Goal: Task Accomplishment & Management: Use online tool/utility

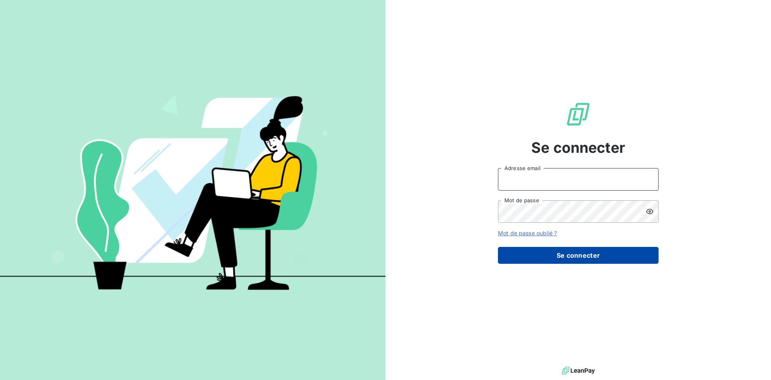
type input "[PERSON_NAME][EMAIL_ADDRESS][DOMAIN_NAME]"
click at [565, 251] on button "Se connecter" at bounding box center [578, 255] width 161 height 17
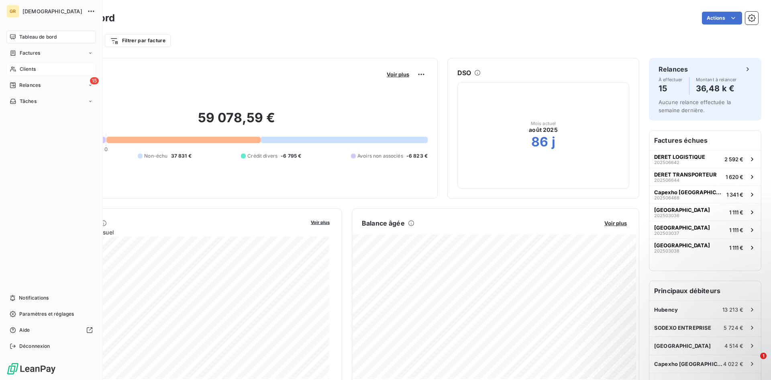
click at [22, 71] on span "Clients" at bounding box center [28, 68] width 16 height 7
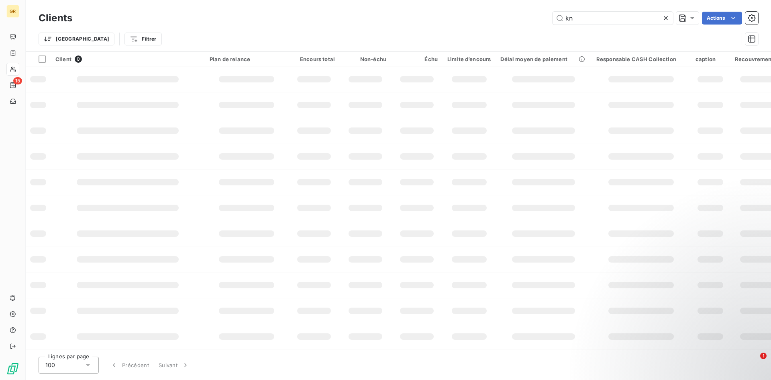
type input "k"
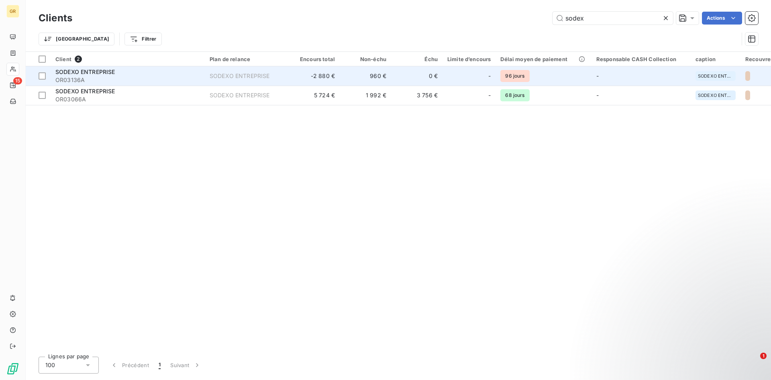
type input "sodex"
click at [129, 79] on span "OR03136A" at bounding box center [127, 80] width 145 height 8
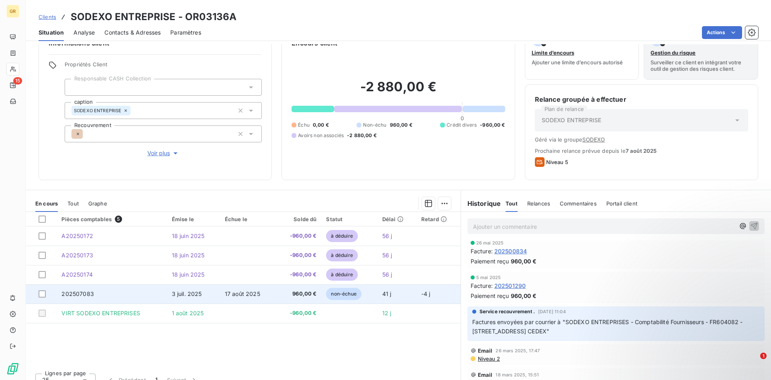
scroll to position [32, 0]
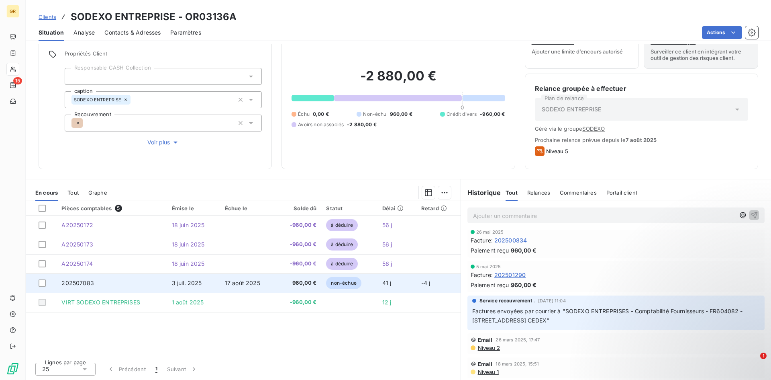
click at [209, 282] on td "3 juil. 2025" at bounding box center [193, 282] width 53 height 19
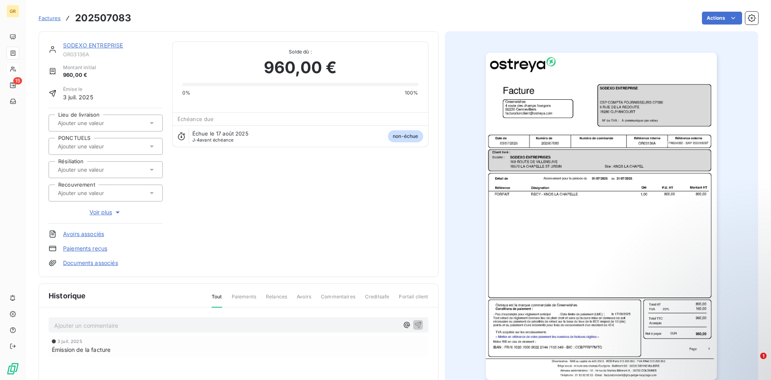
click at [463, 245] on div at bounding box center [602, 215] width 314 height 369
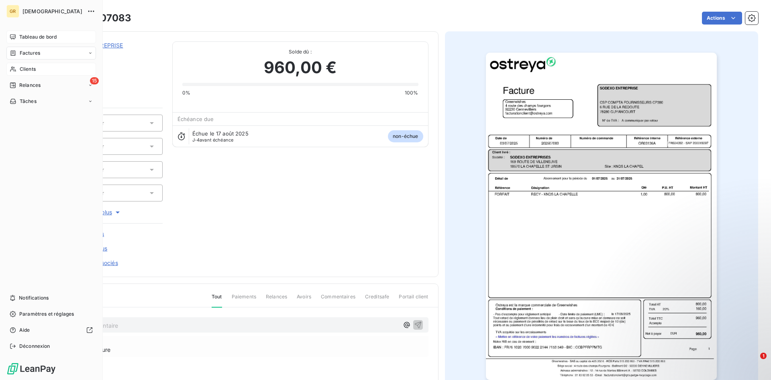
click at [16, 32] on div "Tableau de bord" at bounding box center [51, 37] width 90 height 13
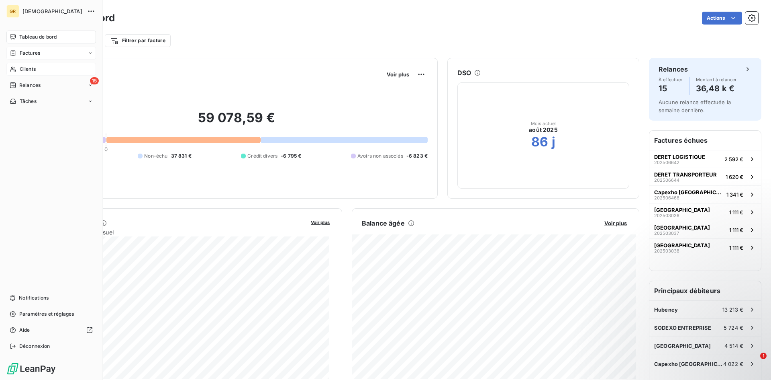
click at [10, 53] on icon at bounding box center [13, 53] width 7 height 6
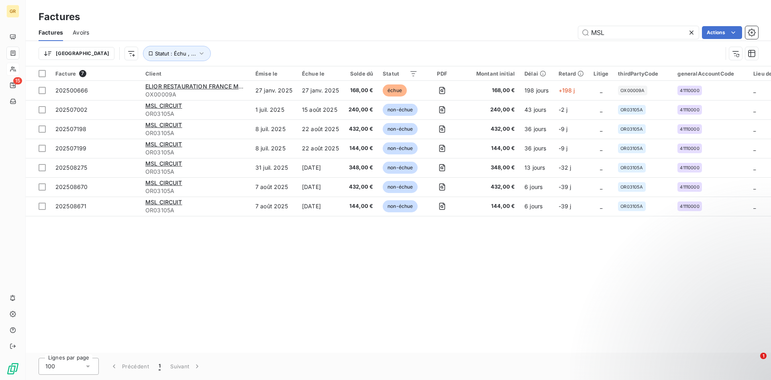
drag, startPoint x: 640, startPoint y: 34, endPoint x: 567, endPoint y: 33, distance: 73.5
click at [567, 33] on div "MSL Actions" at bounding box center [428, 32] width 659 height 13
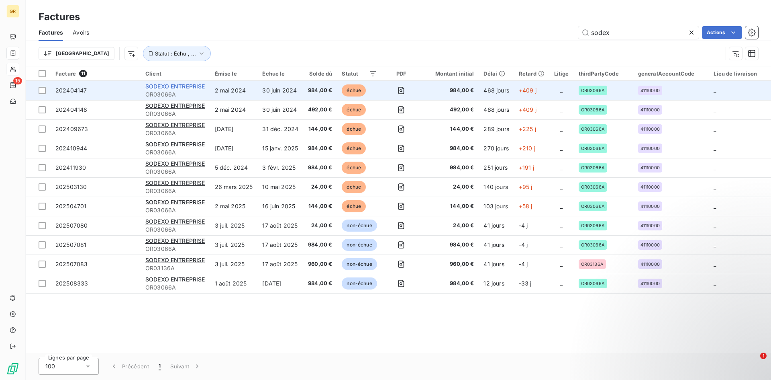
type input "sodex"
click at [190, 88] on span "SODEXO ENTREPRISE" at bounding box center [175, 86] width 60 height 7
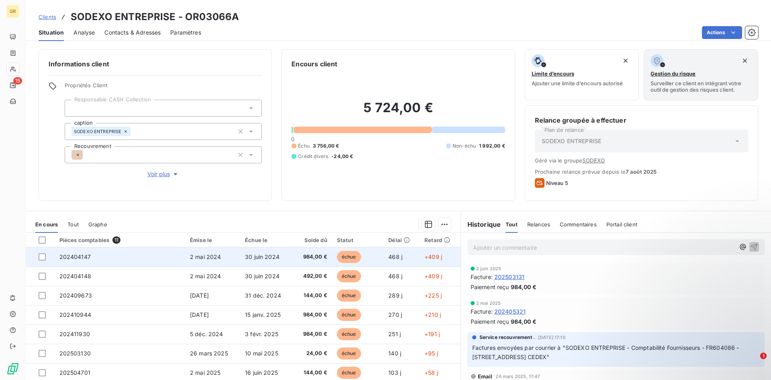
click at [194, 260] on td "2 mai 2024" at bounding box center [212, 256] width 55 height 19
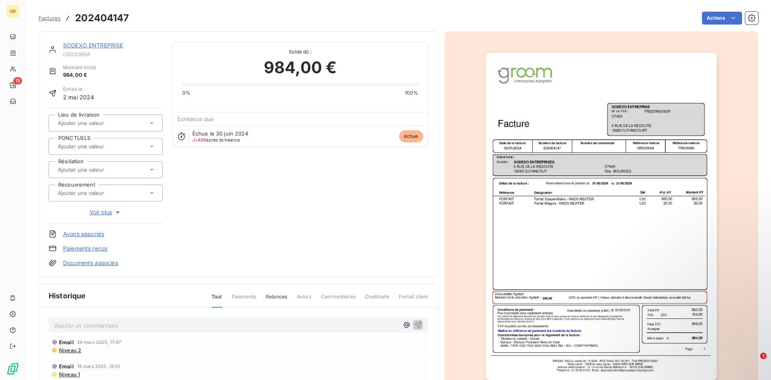
click at [575, 242] on img "button" at bounding box center [601, 216] width 231 height 327
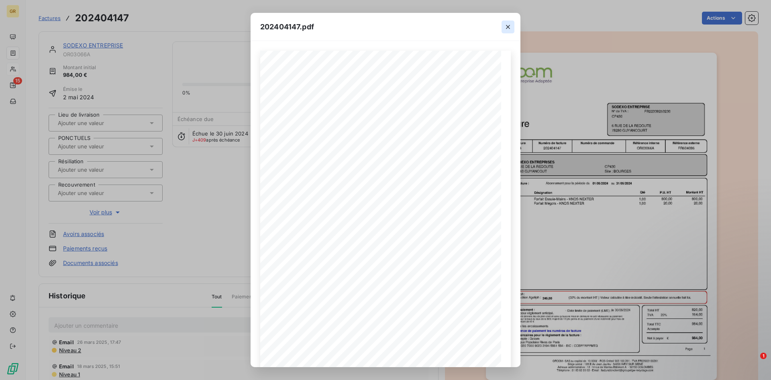
click at [506, 23] on icon "button" at bounding box center [508, 27] width 8 height 8
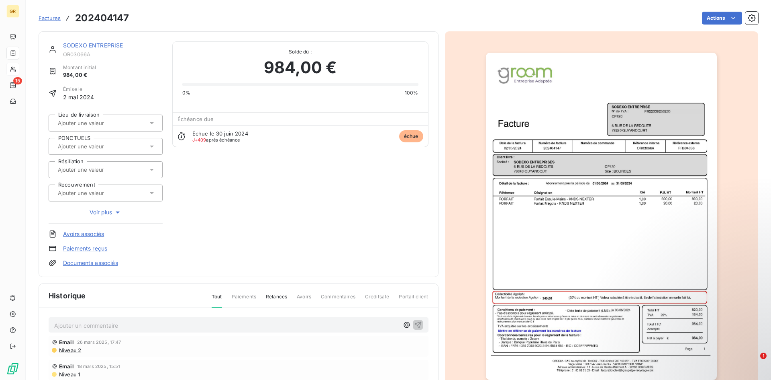
click at [552, 210] on img "button" at bounding box center [601, 216] width 231 height 327
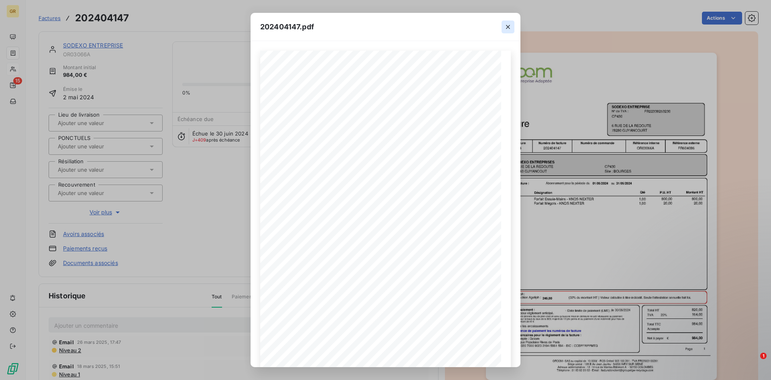
click at [508, 25] on icon "button" at bounding box center [508, 27] width 8 height 8
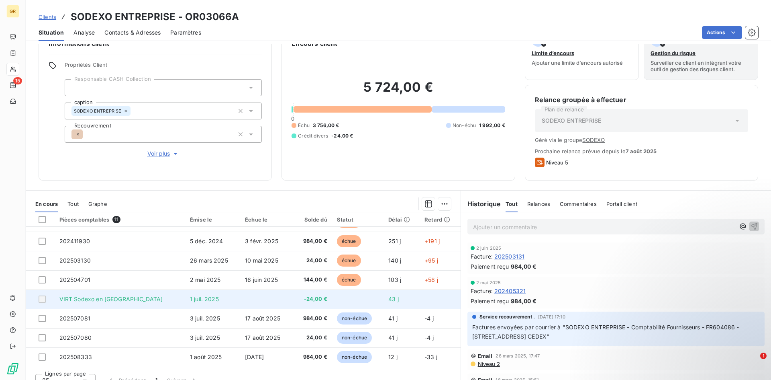
scroll to position [32, 0]
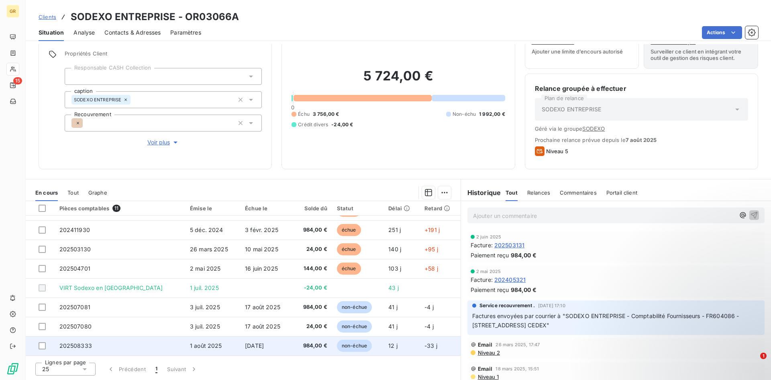
click at [205, 345] on td "1 août 2025" at bounding box center [212, 345] width 55 height 19
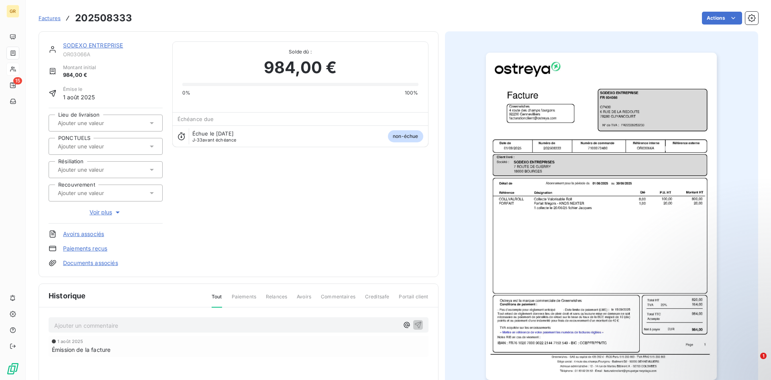
click at [560, 227] on img "button" at bounding box center [601, 216] width 231 height 327
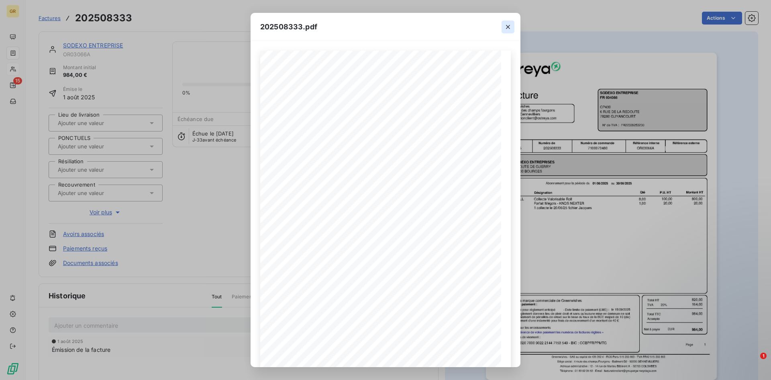
click at [510, 28] on icon "button" at bounding box center [508, 27] width 8 height 8
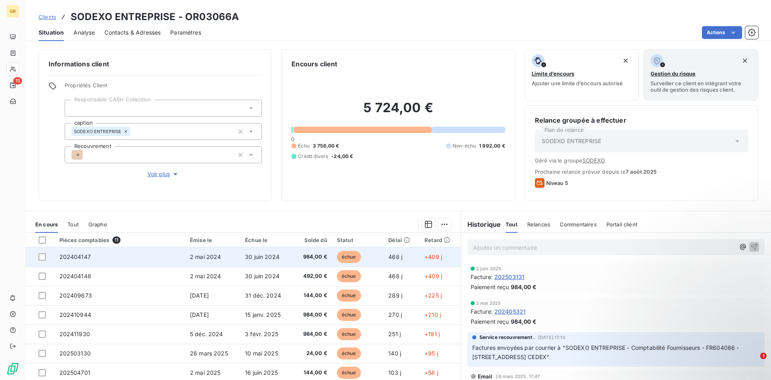
click at [190, 258] on span "2 mai 2024" at bounding box center [205, 256] width 31 height 7
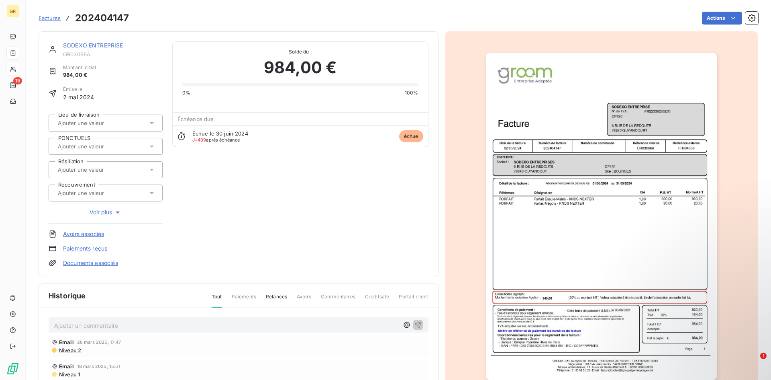
click at [539, 72] on img "button" at bounding box center [601, 216] width 231 height 327
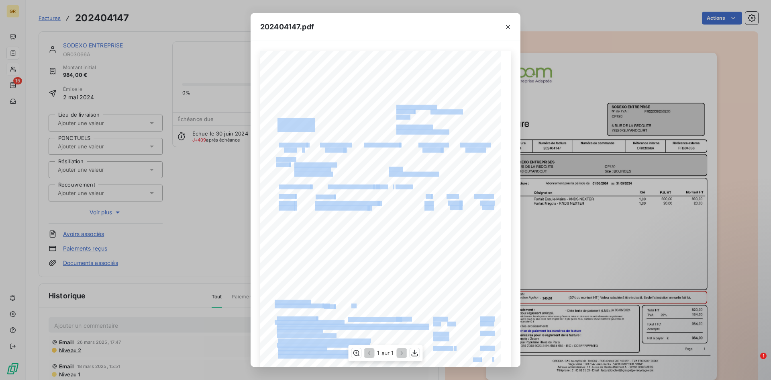
click at [414, 309] on div "Référence interne Numéro de facture Date de la facture Numéro de commande Référ…" at bounding box center [385, 221] width 251 height 341
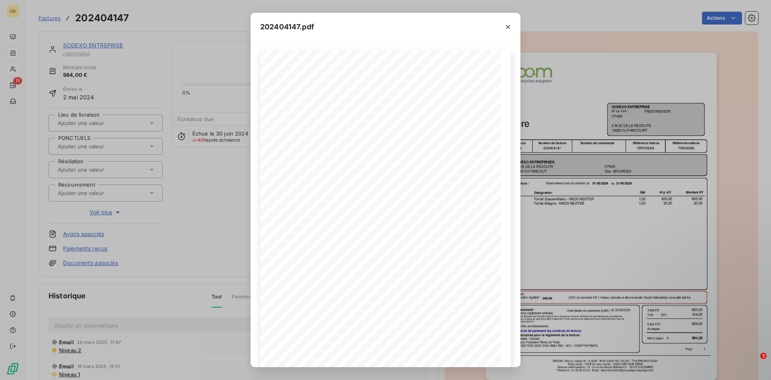
click at [555, 245] on div "202404147.pdf Référence interne Numéro de facture Date de la facture Numéro de …" at bounding box center [385, 190] width 771 height 380
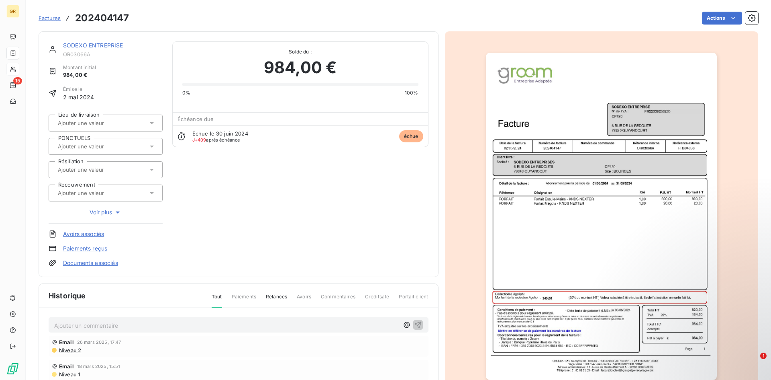
drag, startPoint x: 227, startPoint y: 220, endPoint x: 495, endPoint y: 235, distance: 268.7
click at [495, 235] on img "button" at bounding box center [601, 216] width 231 height 327
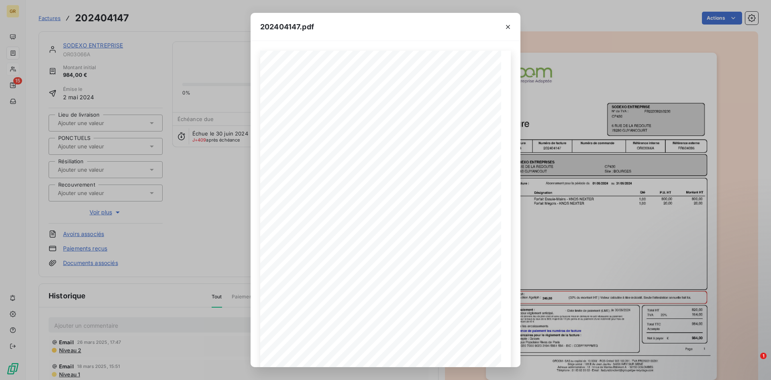
click at [582, 235] on div "202404147.pdf Référence interne Numéro de facture Date de la facture Numéro de …" at bounding box center [385, 190] width 771 height 380
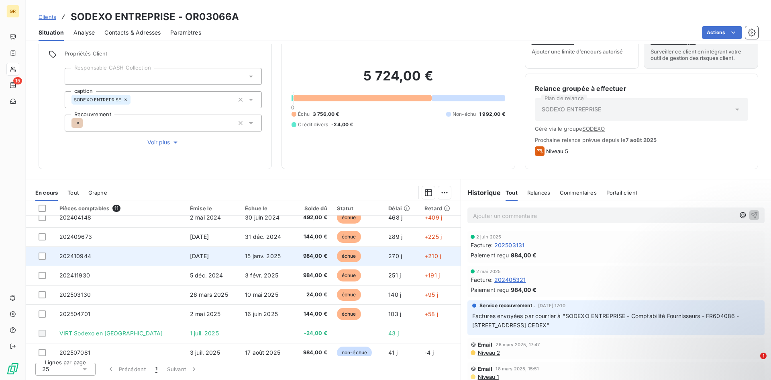
scroll to position [72, 0]
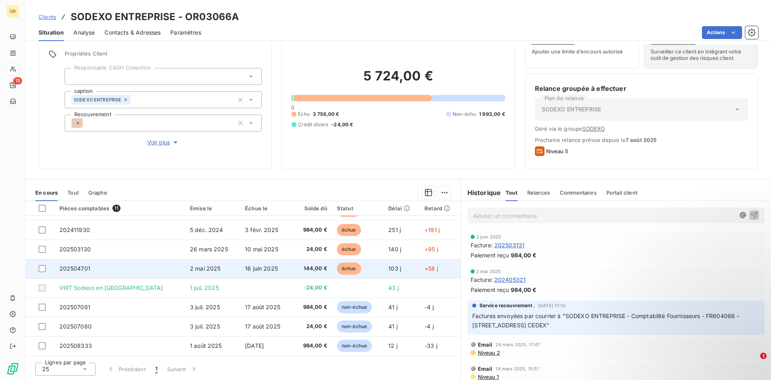
click at [267, 268] on td "16 juin 2025" at bounding box center [266, 268] width 53 height 19
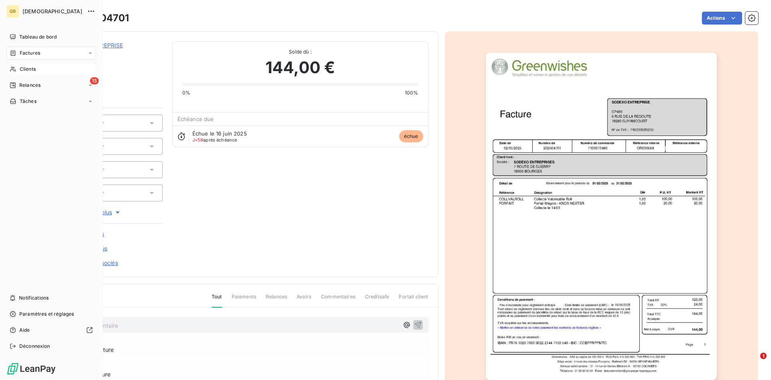
click at [25, 55] on span "Factures" at bounding box center [30, 52] width 20 height 7
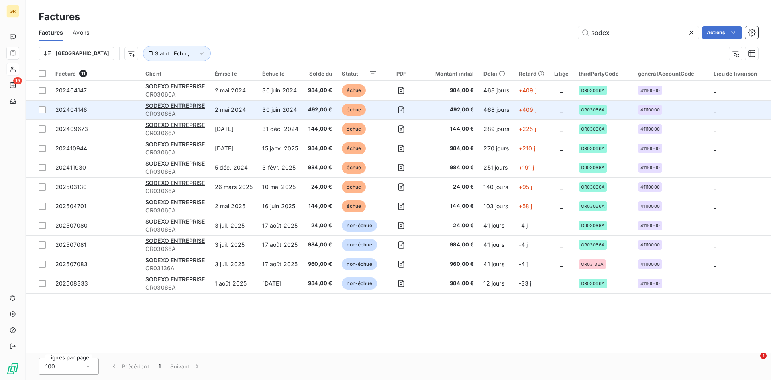
click at [296, 112] on td "30 juin 2024" at bounding box center [280, 109] width 46 height 19
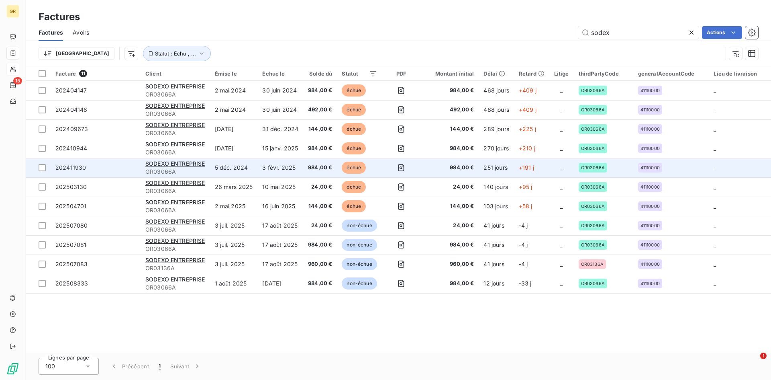
click at [263, 167] on td "3 févr. 2025" at bounding box center [280, 167] width 46 height 19
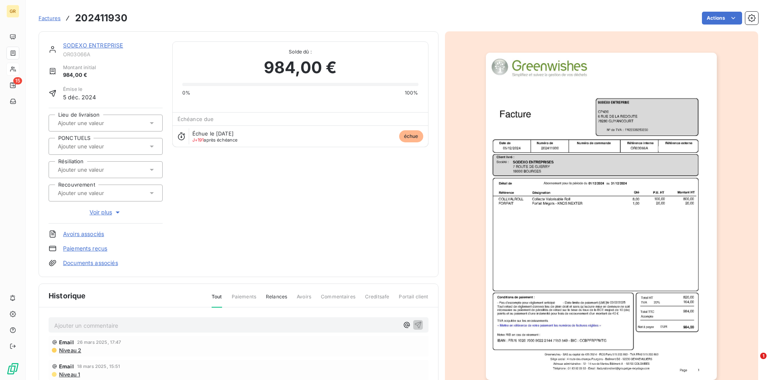
click at [459, 237] on div at bounding box center [602, 215] width 314 height 369
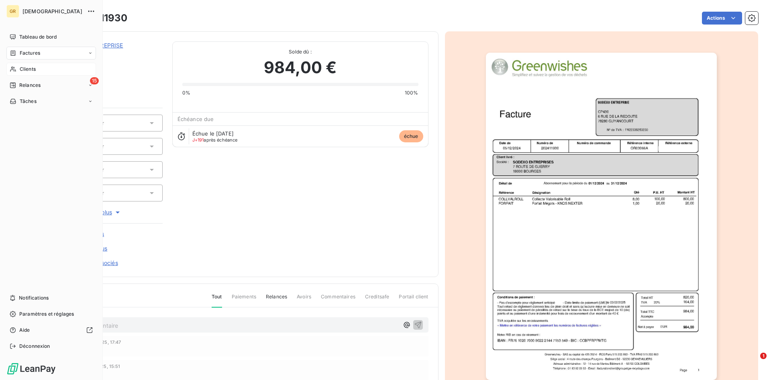
click at [18, 50] on div "Factures" at bounding box center [25, 52] width 31 height 7
